Goal: Task Accomplishment & Management: Complete application form

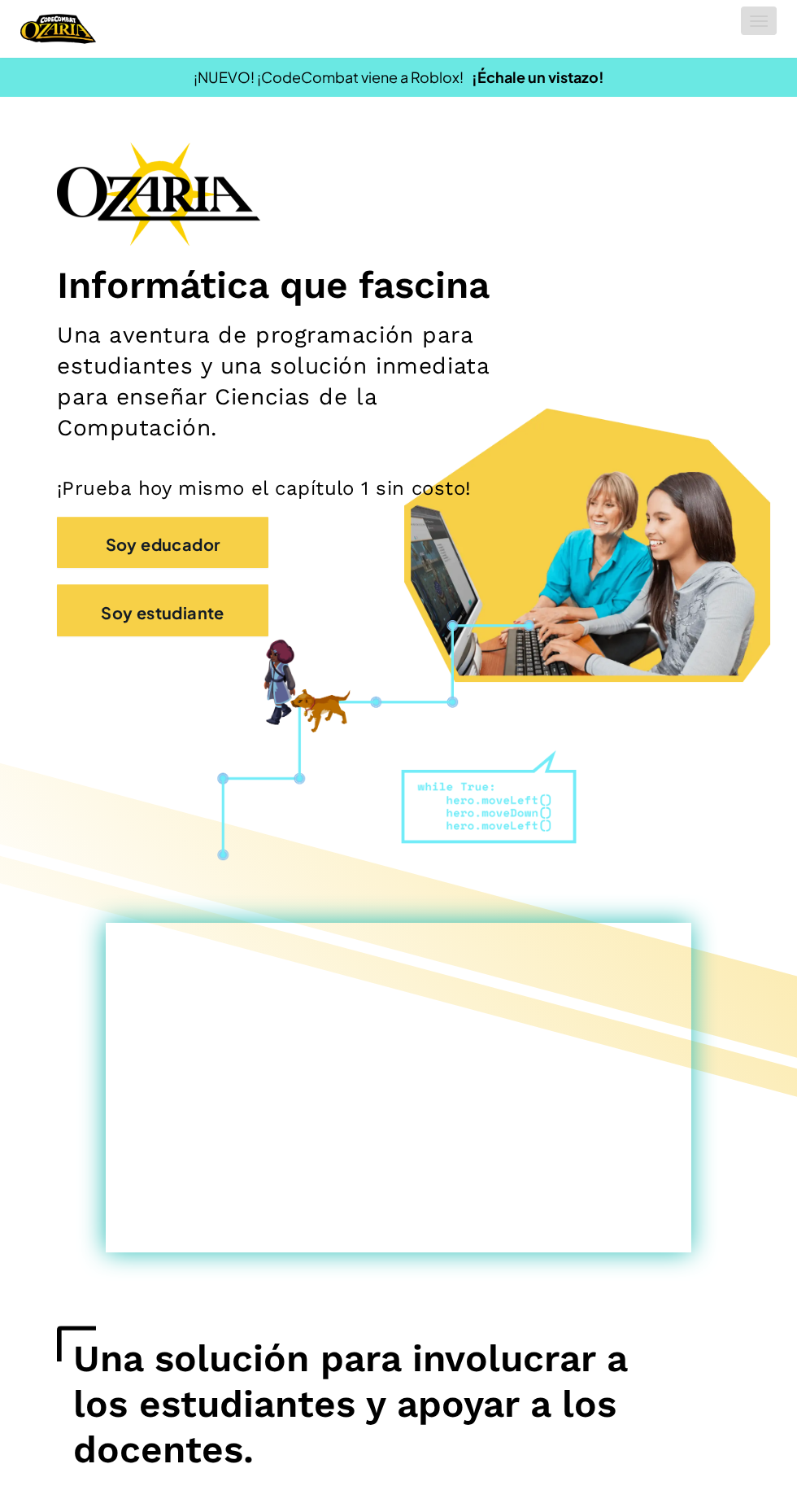
click at [759, 20] on span at bounding box center [759, 21] width 18 height 2
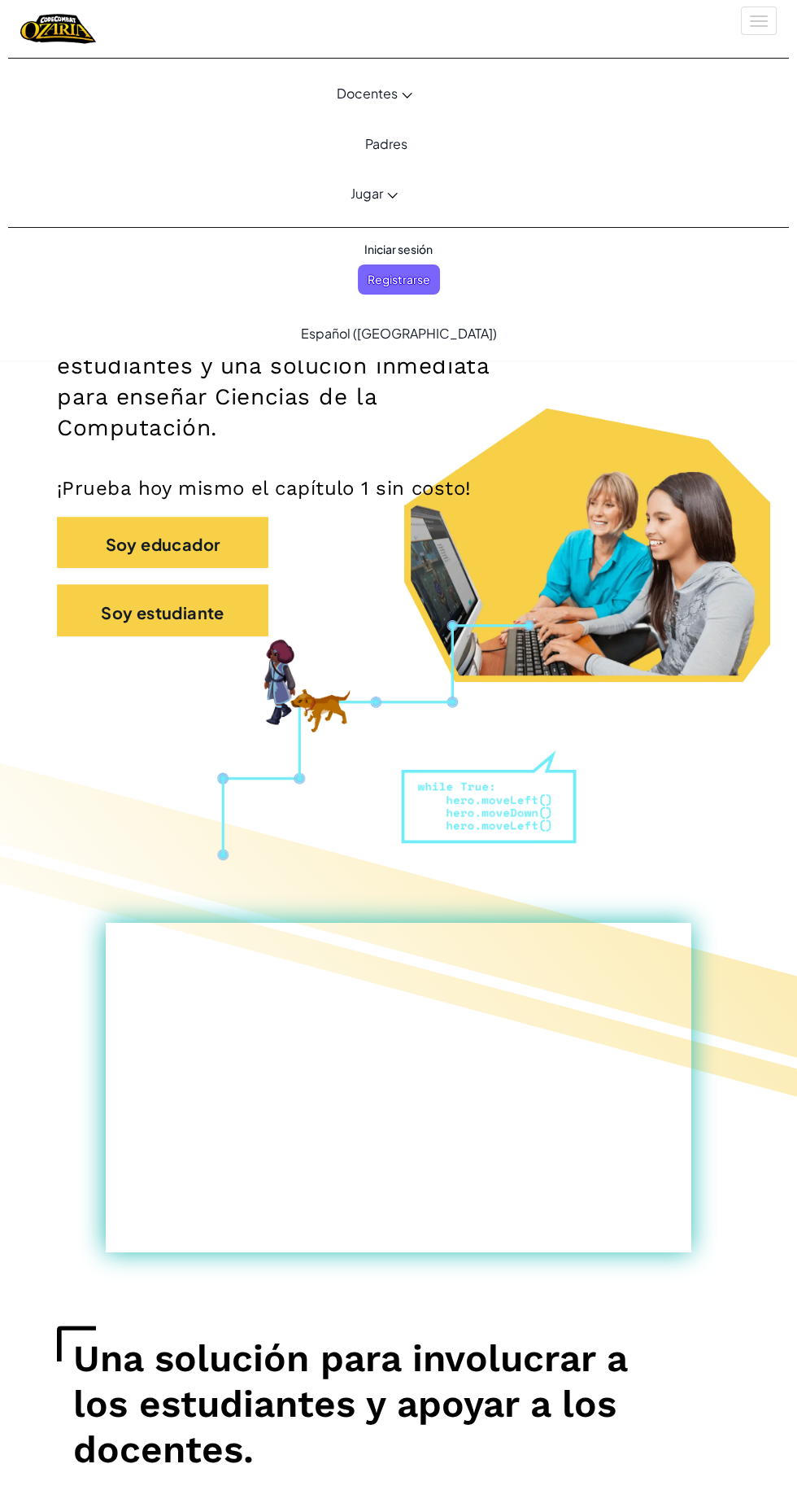
click at [367, 262] on span "Iniciar sesión" at bounding box center [398, 249] width 87 height 30
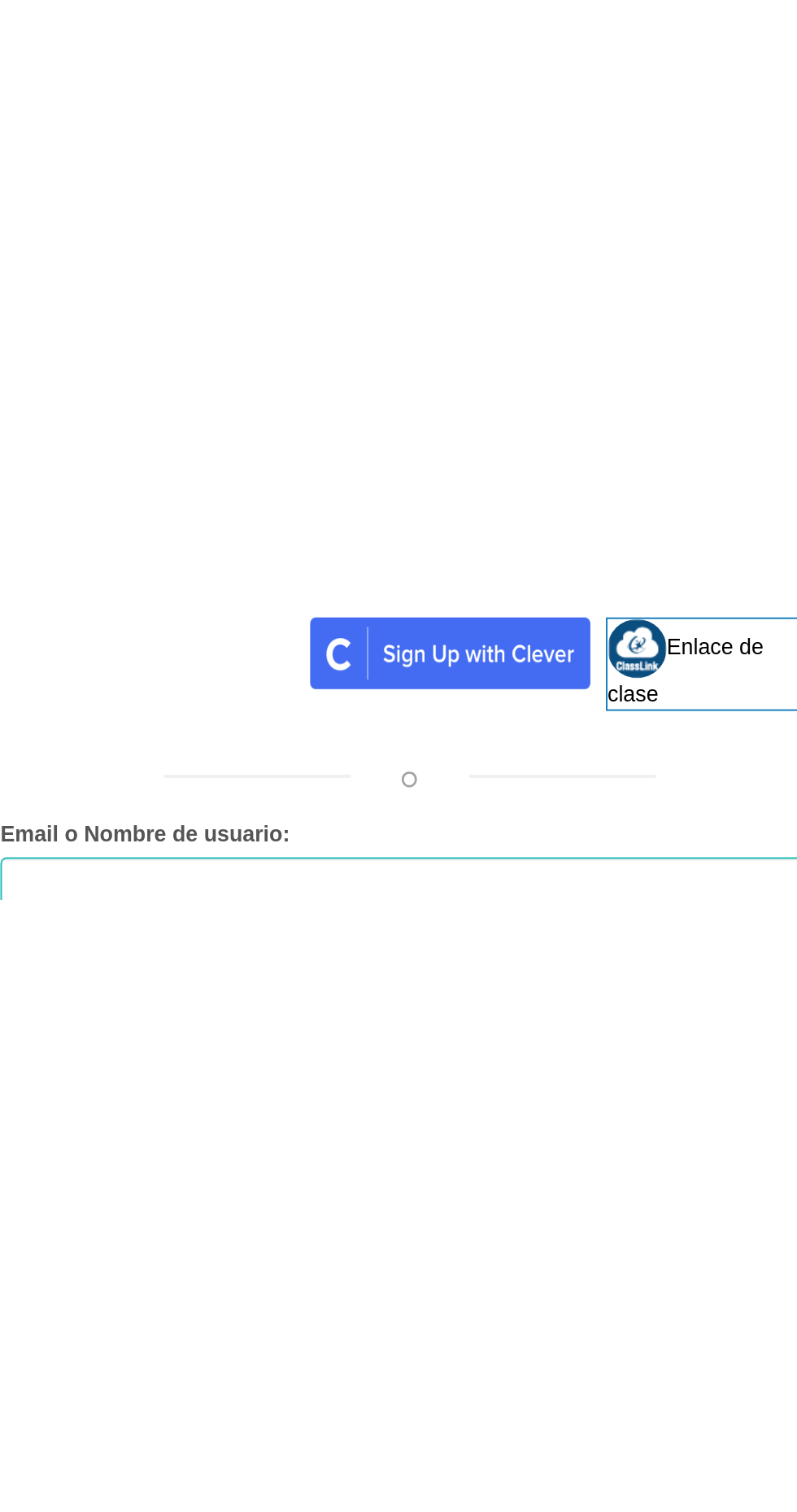
scroll to position [611, 0]
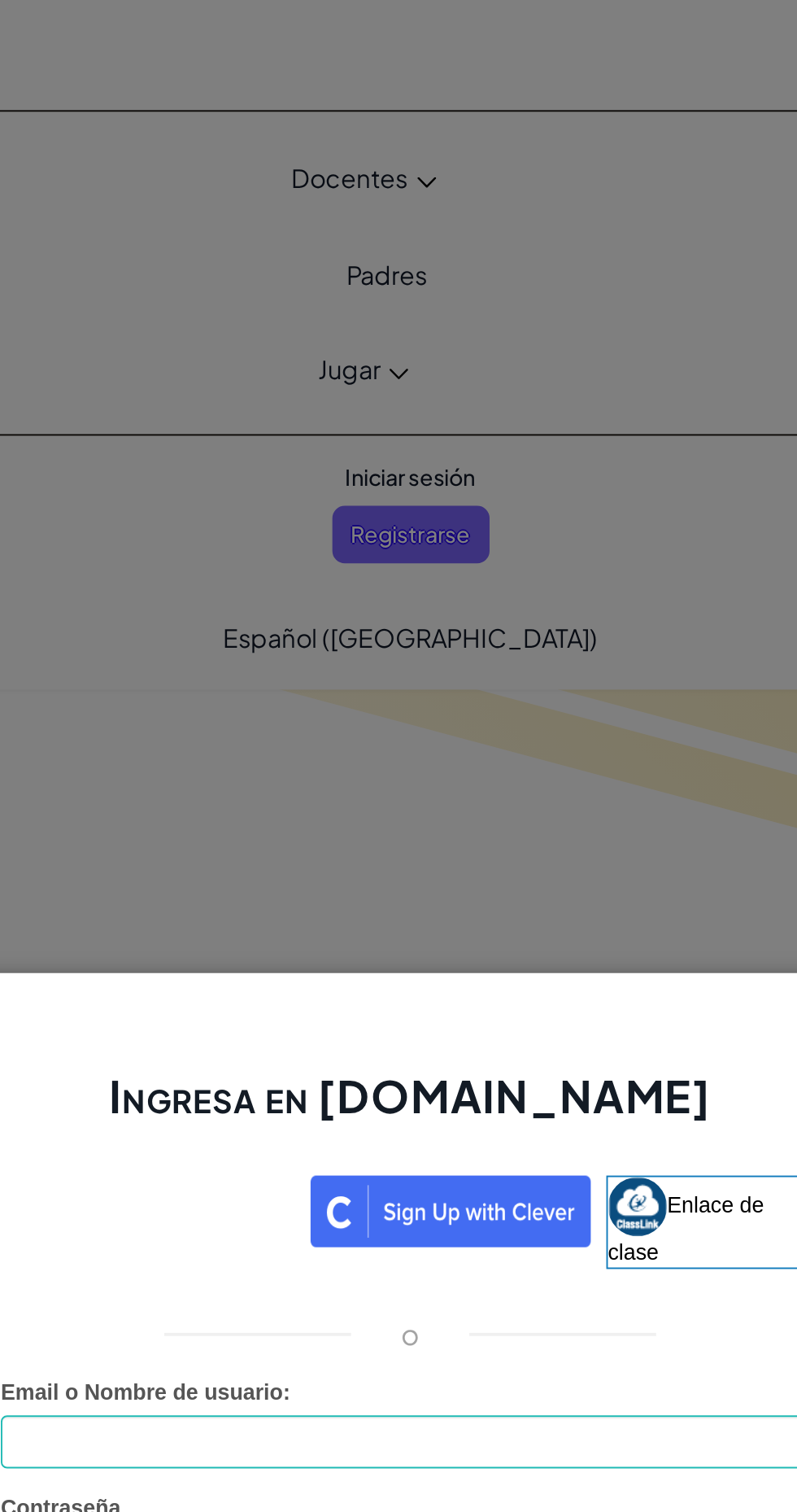
click at [252, 343] on div "Ingresa en [DOMAIN_NAME] Enlace de clase o Error desconocido. Email o Nombre de…" at bounding box center [398, 756] width 797 height 1512
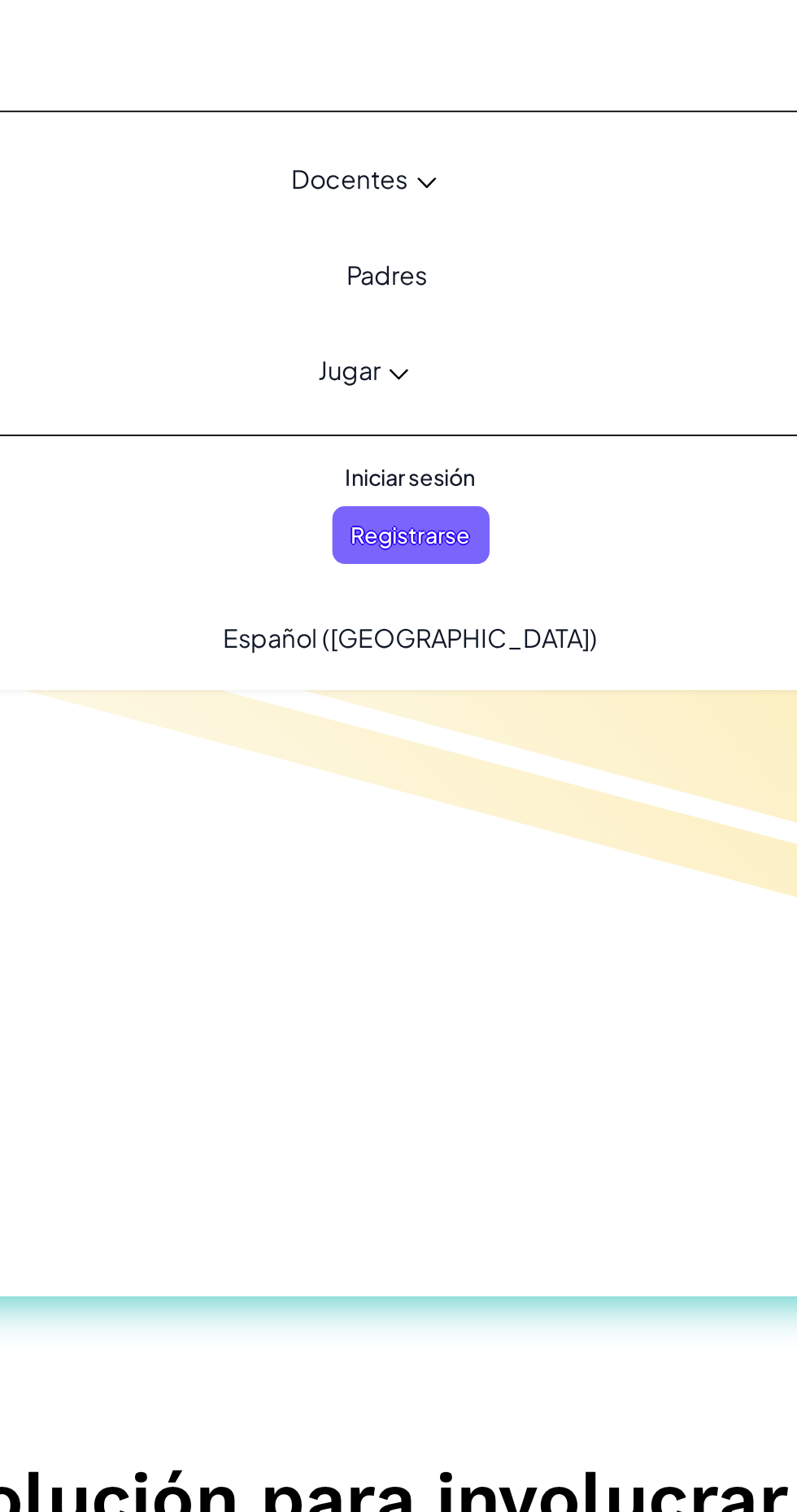
scroll to position [574, 0]
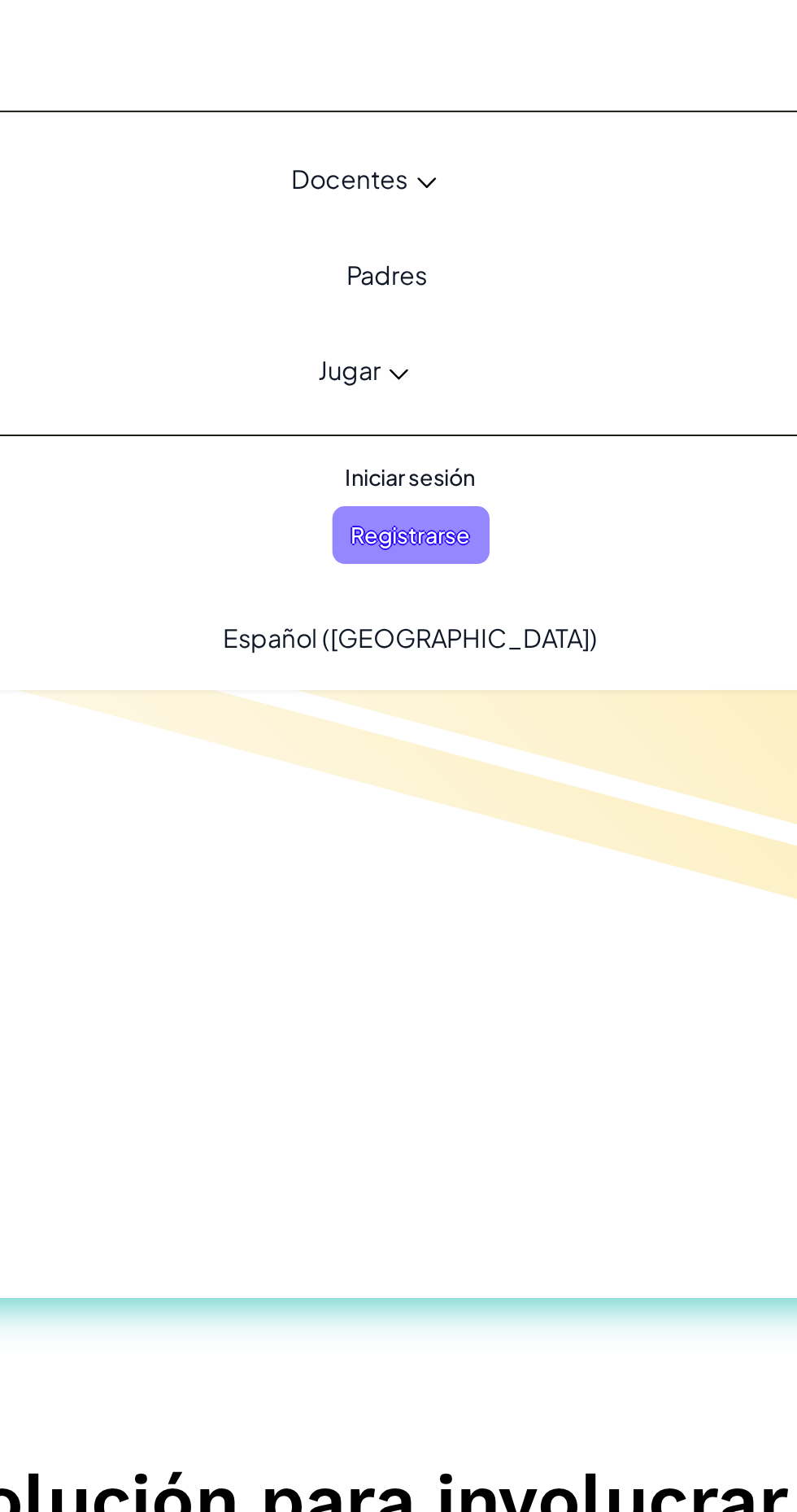
click at [383, 280] on font "Registrarse" at bounding box center [398, 279] width 63 height 15
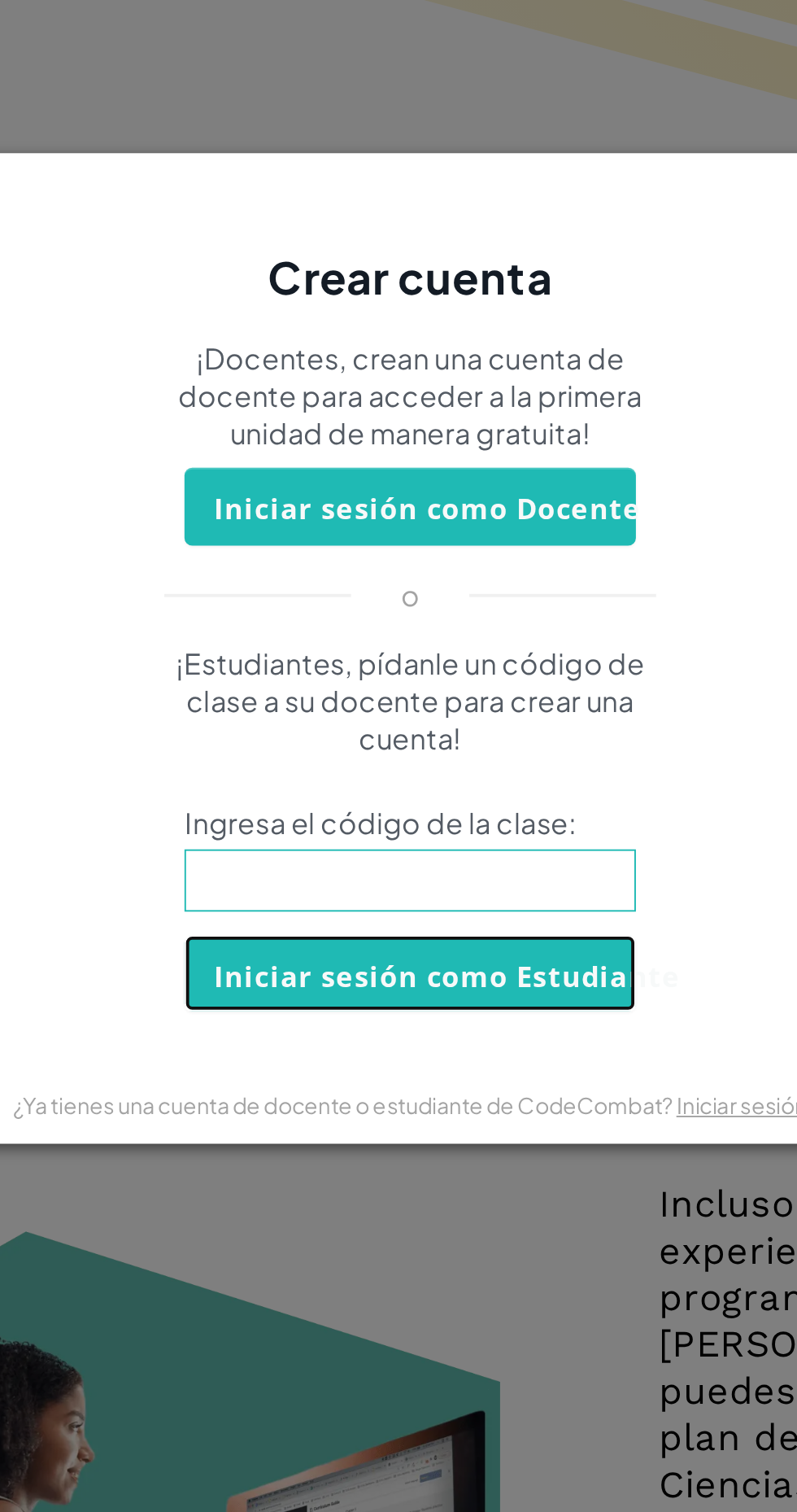
click at [329, 937] on font "Iniciar sesión como Estudiante" at bounding box center [417, 927] width 243 height 19
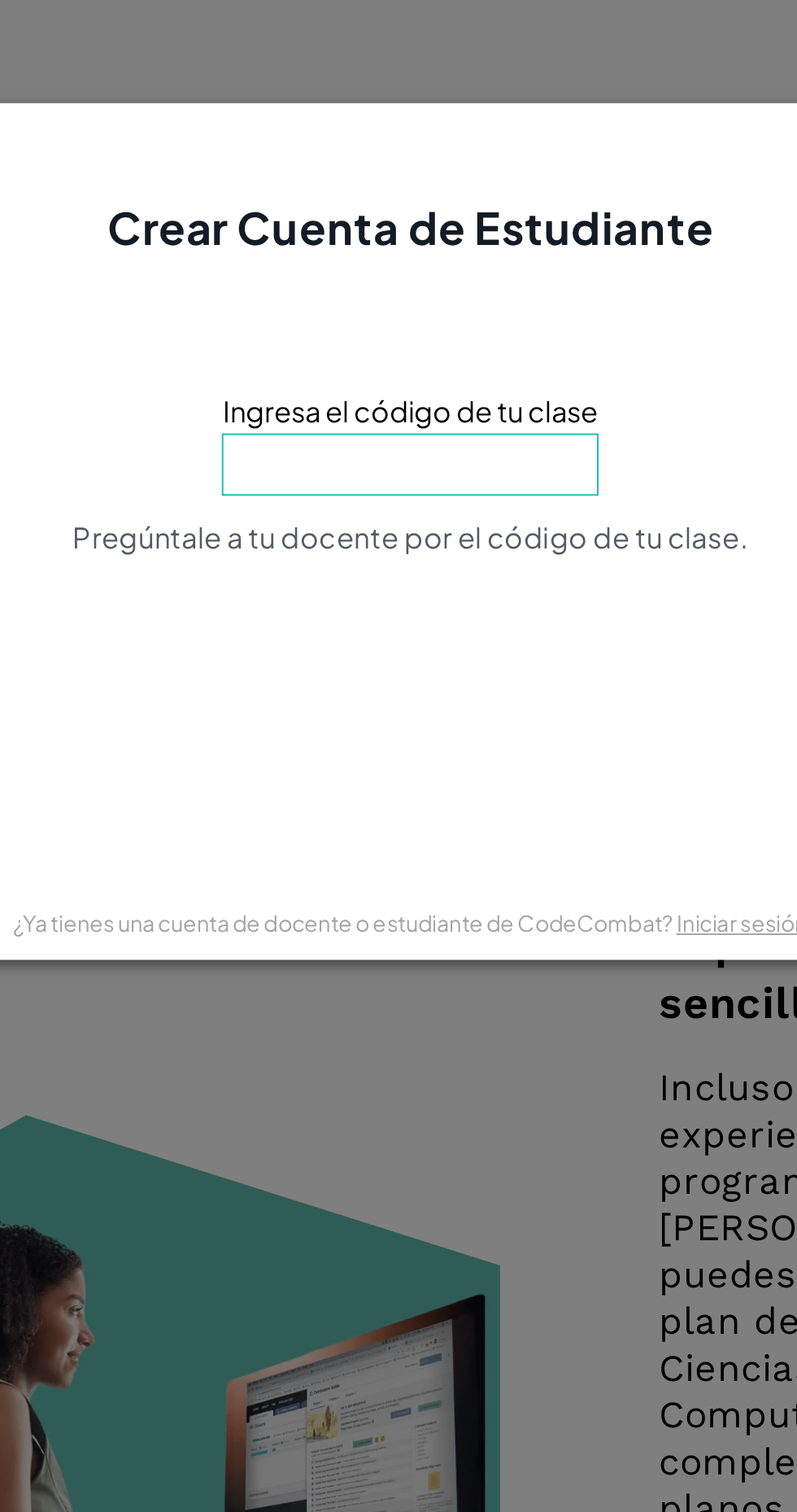
type input "LifeCoinBean"
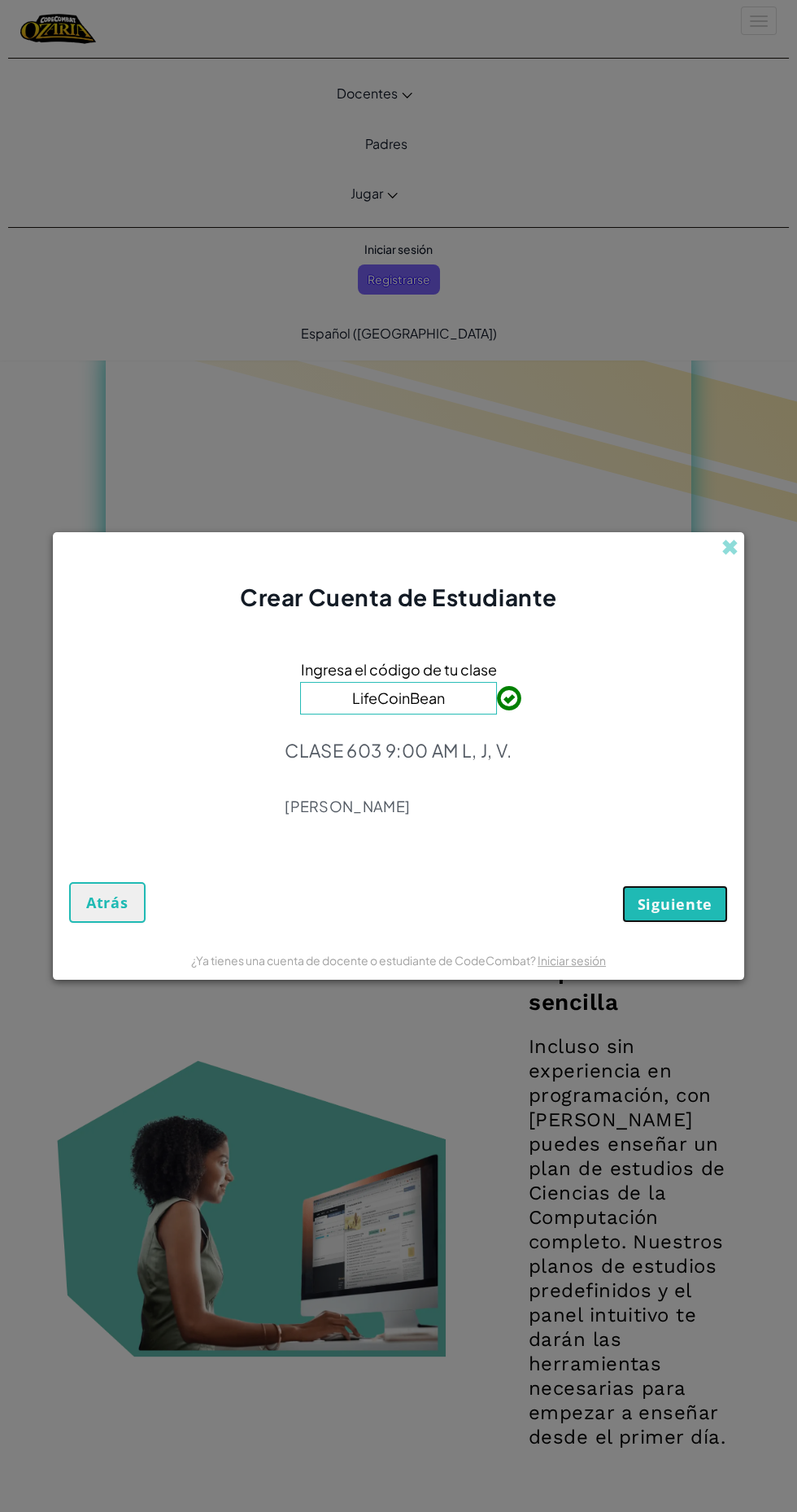
click at [679, 900] on font "Siguiente" at bounding box center [675, 904] width 75 height 19
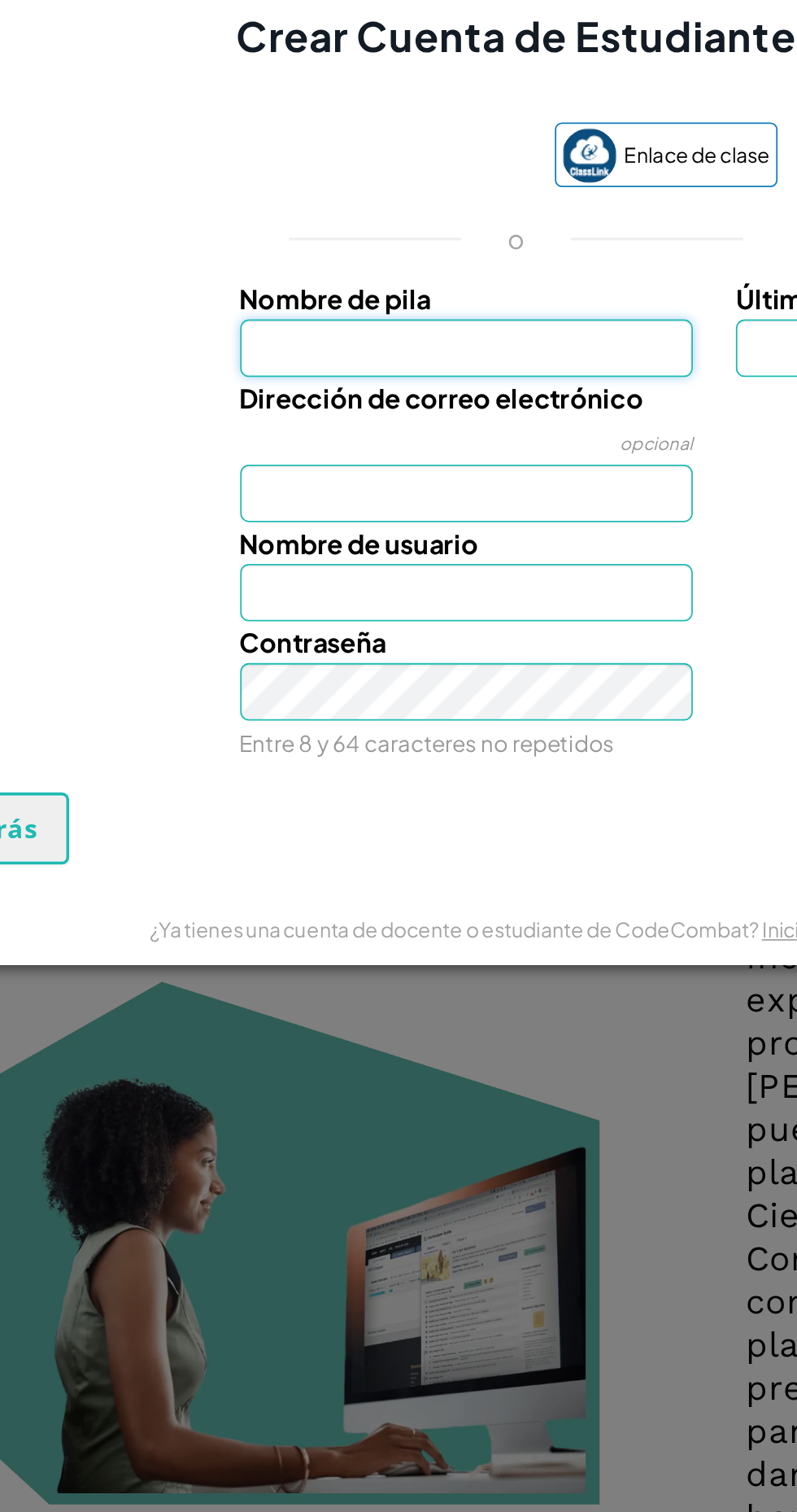
click at [277, 706] on input "Nombre de pila" at bounding box center [370, 702] width 257 height 33
type input "[PERSON_NAME]"
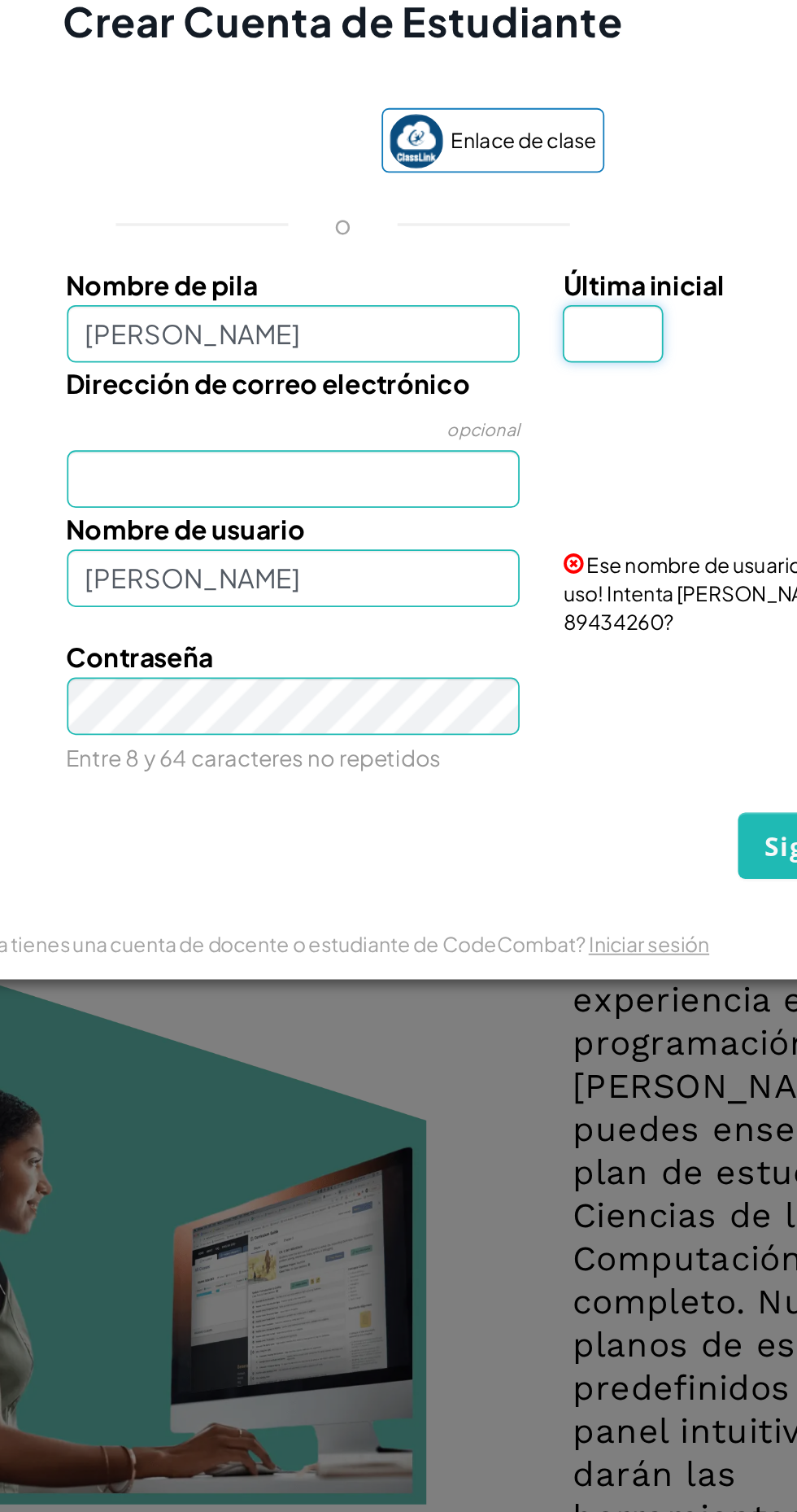
click at [549, 706] on input "Última inicial" at bounding box center [551, 694] width 57 height 33
type input "A"
type input "[PERSON_NAME] A"
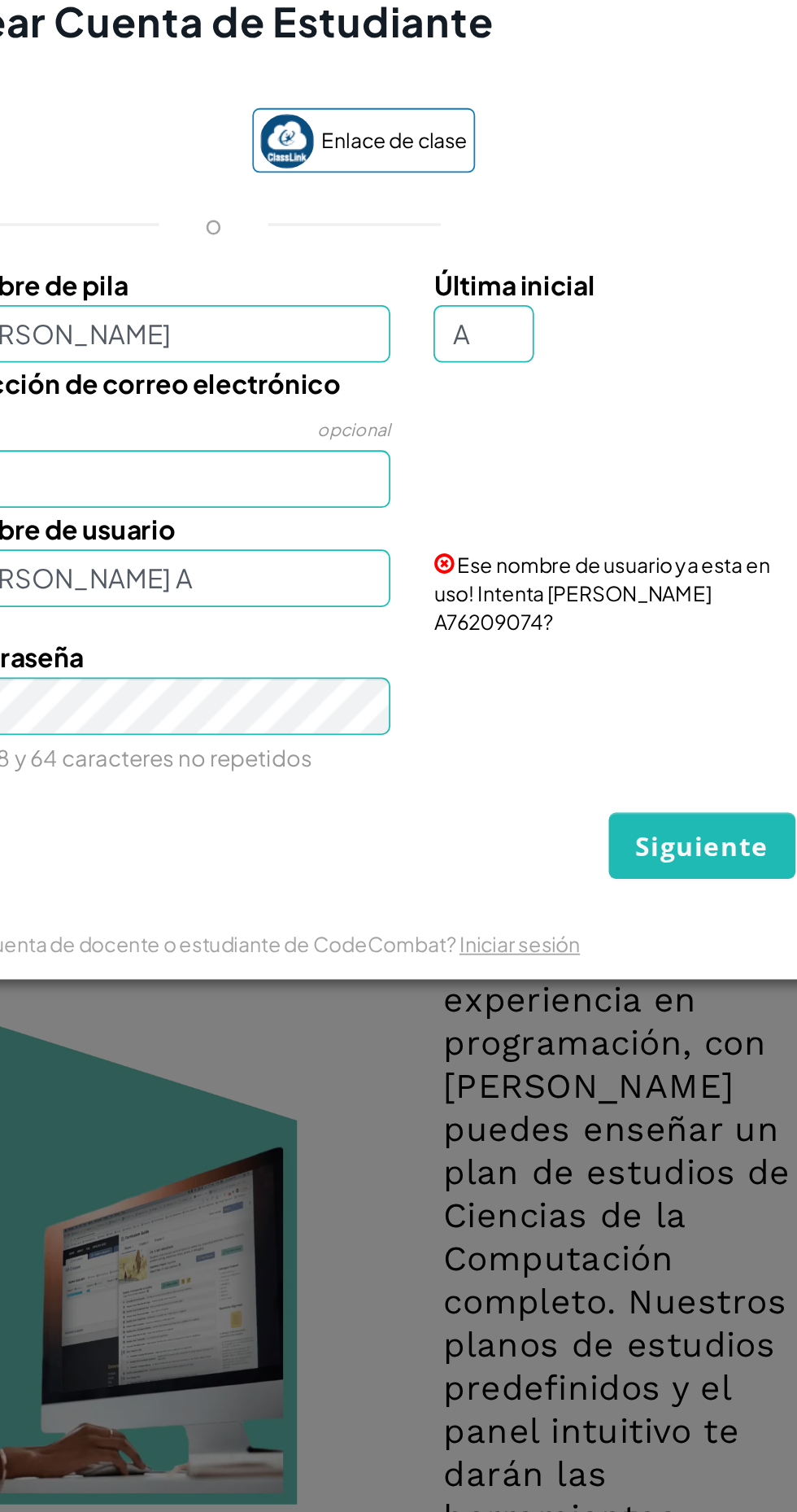
click at [580, 857] on div "Ese nombre de usuario ya esta en uso! Intenta [PERSON_NAME] A76209074?" at bounding box center [623, 829] width 225 height 72
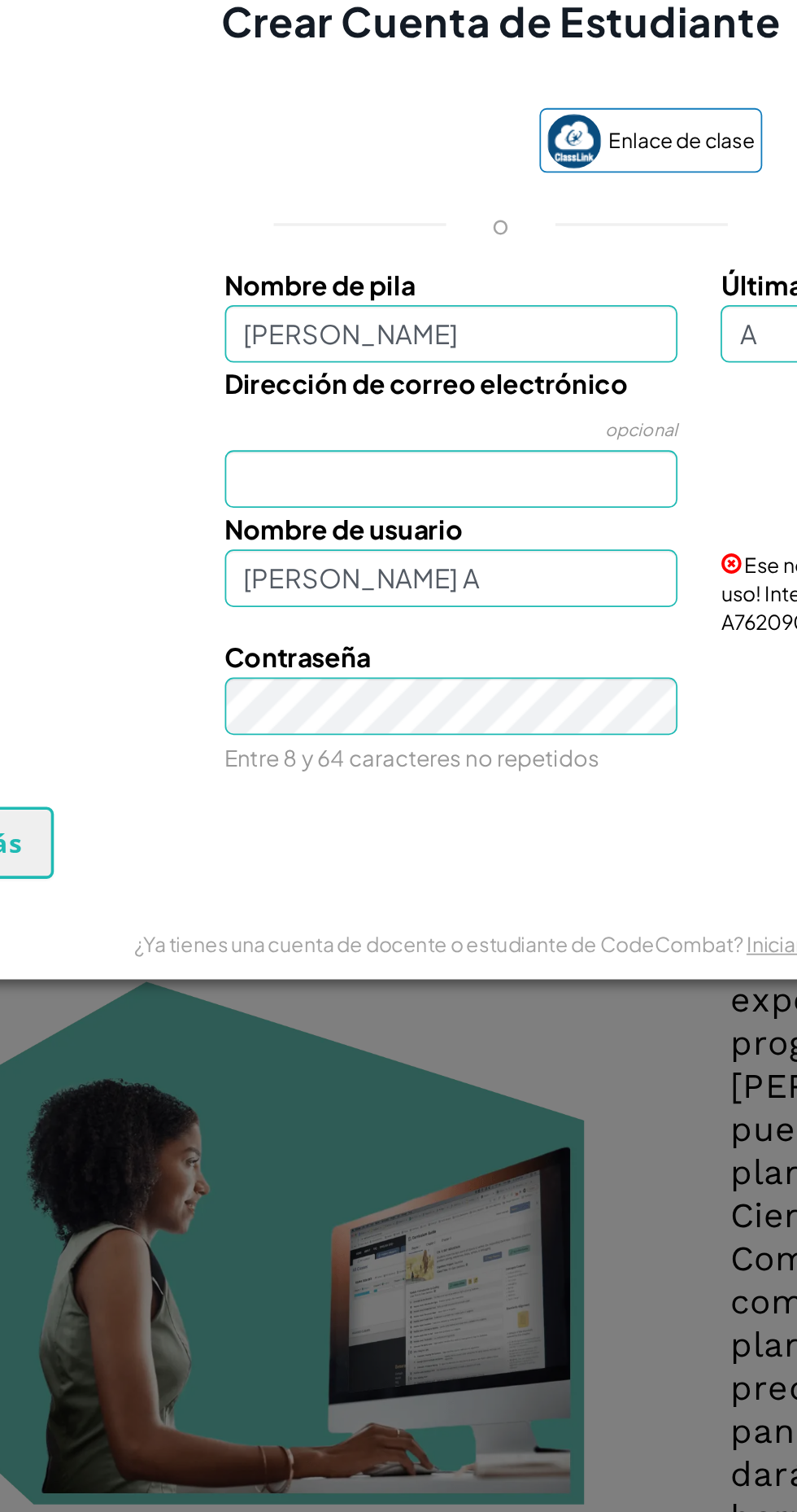
click at [271, 806] on font "Nombre de usuario" at bounding box center [309, 804] width 135 height 19
click at [271, 816] on input "[PERSON_NAME] A" at bounding box center [370, 832] width 257 height 33
click at [287, 787] on input "Dirección de correo electrónico" at bounding box center [370, 776] width 257 height 33
